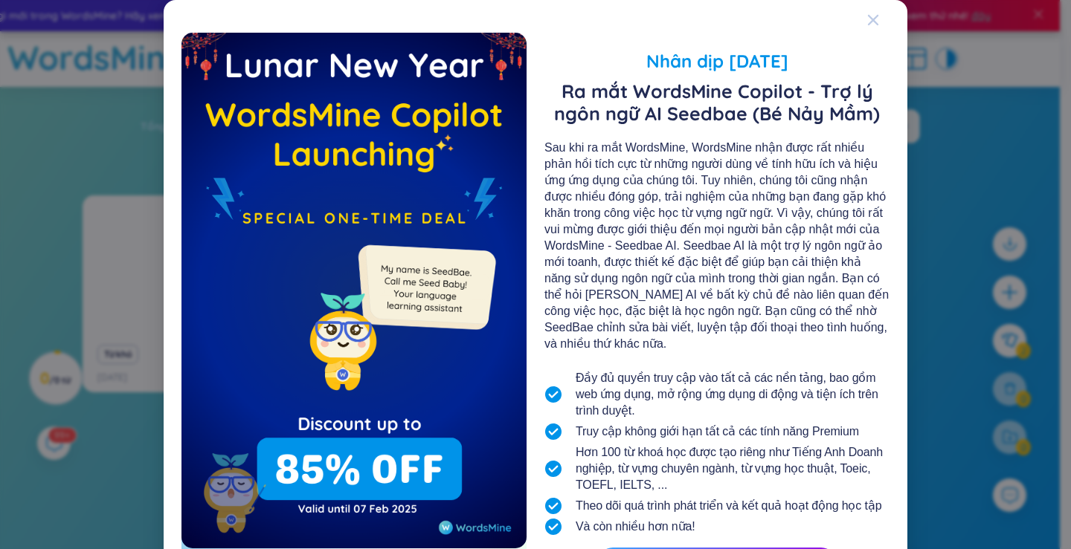
click at [879, 22] on span "Đóng" at bounding box center [887, 20] width 40 height 40
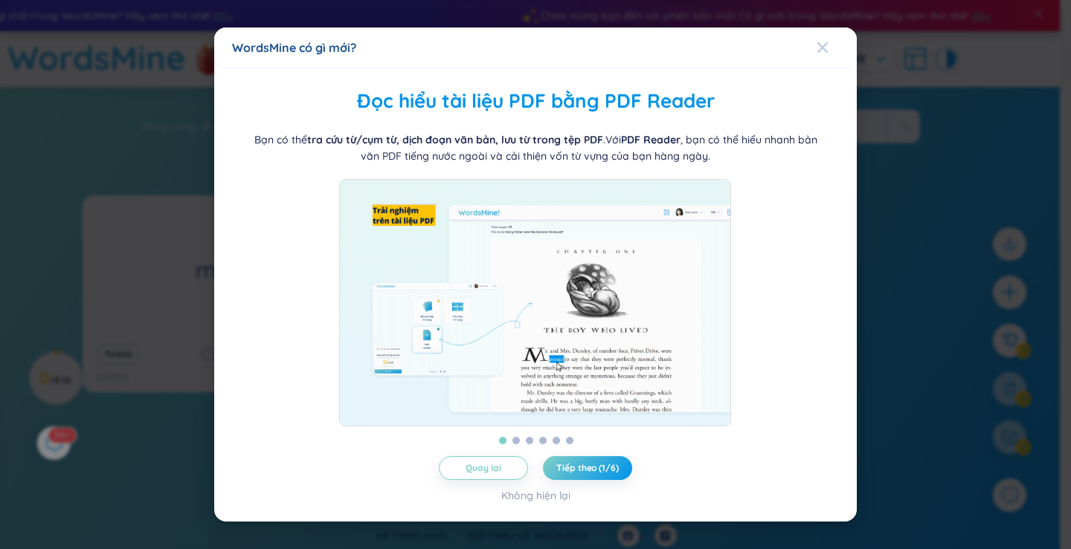
click at [826, 42] on icon "Đóng" at bounding box center [822, 47] width 10 height 10
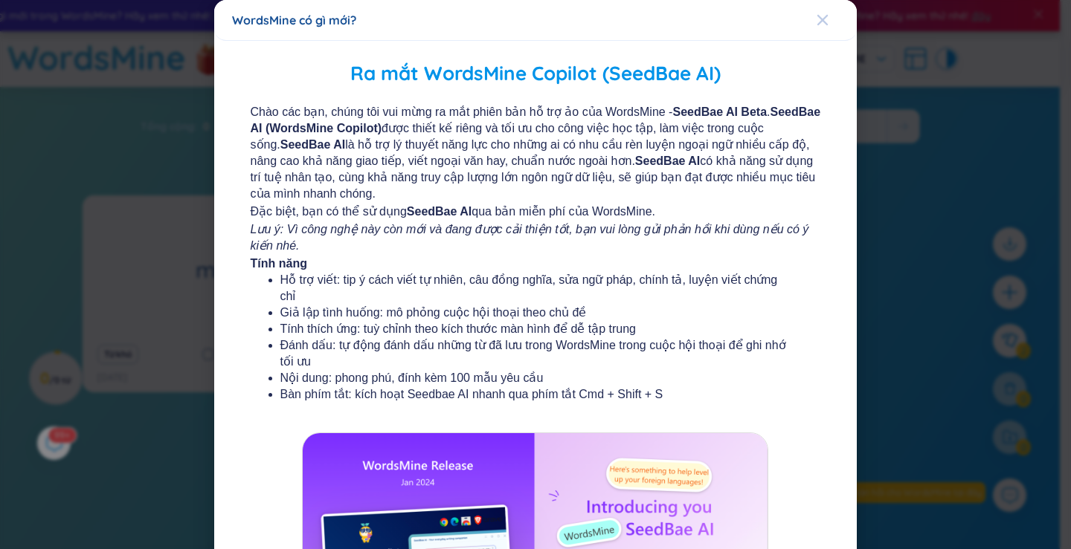
click at [816, 18] on icon "Đóng" at bounding box center [822, 20] width 12 height 12
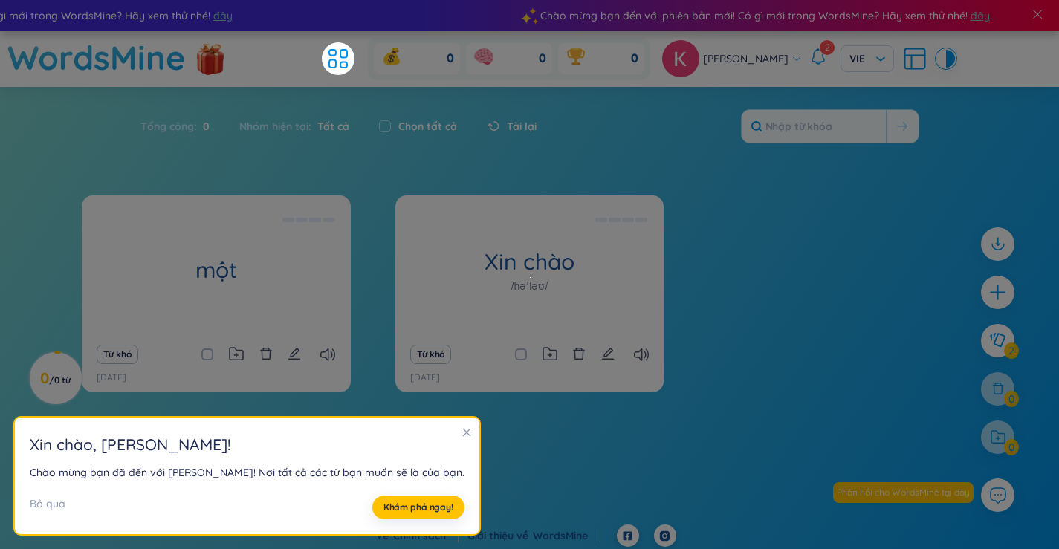
click at [430, 422] on section "[PERSON_NAME] , [PERSON_NAME] ! Chào mừng bạn đã đến với [PERSON_NAME]! Nơi tất…" at bounding box center [247, 476] width 465 height 117
click at [462, 439] on div at bounding box center [467, 433] width 10 height 16
